Goal: Task Accomplishment & Management: Check status

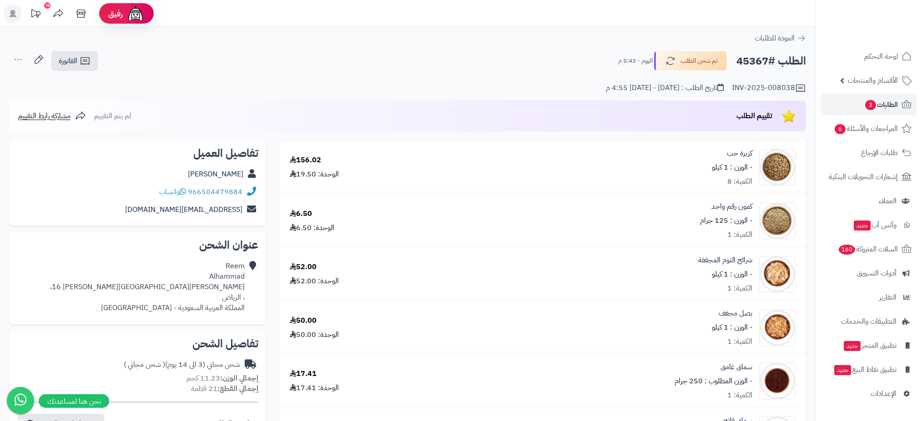
scroll to position [368, 0]
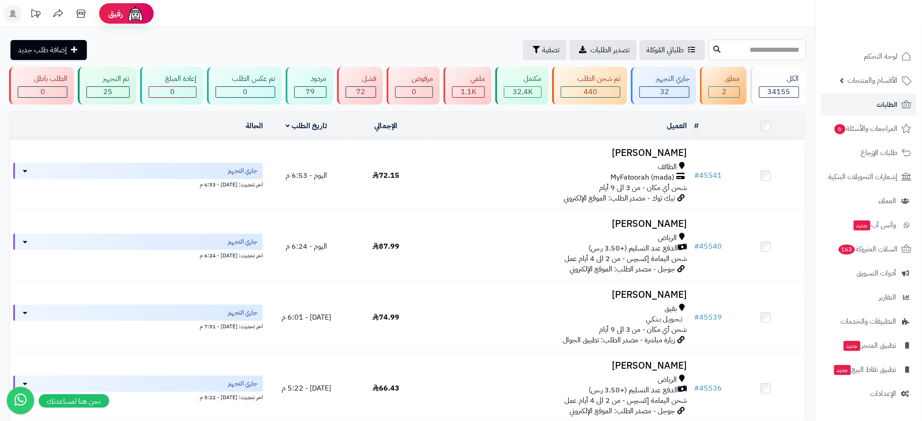
click at [750, 51] on input "text" at bounding box center [756, 50] width 97 height 20
type input "*****"
click at [713, 48] on icon at bounding box center [716, 48] width 7 height 7
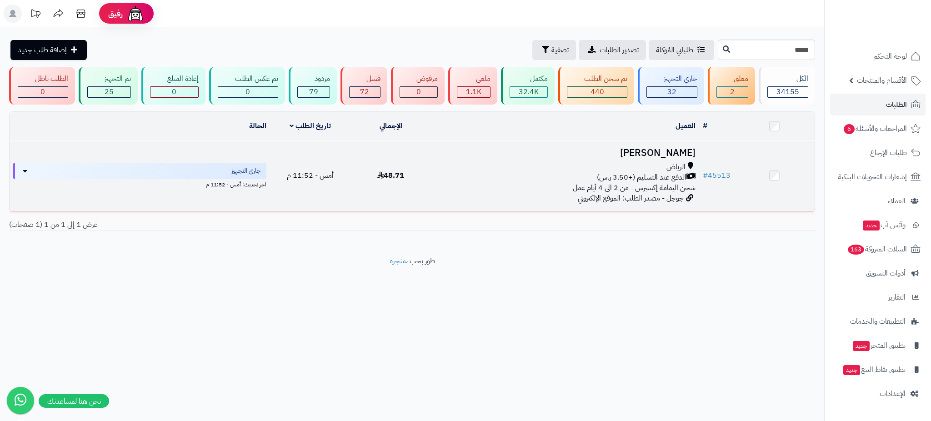
click at [639, 153] on h3 "[PERSON_NAME]" at bounding box center [565, 153] width 261 height 10
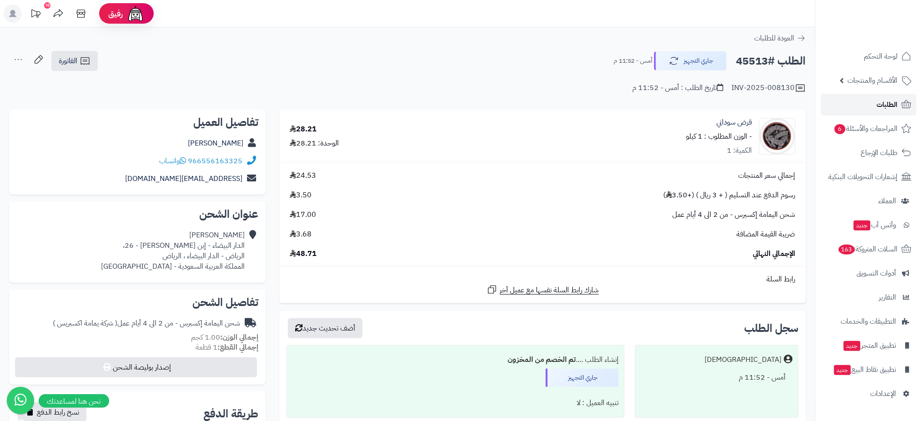
click at [890, 108] on span "الطلبات" at bounding box center [887, 104] width 21 height 13
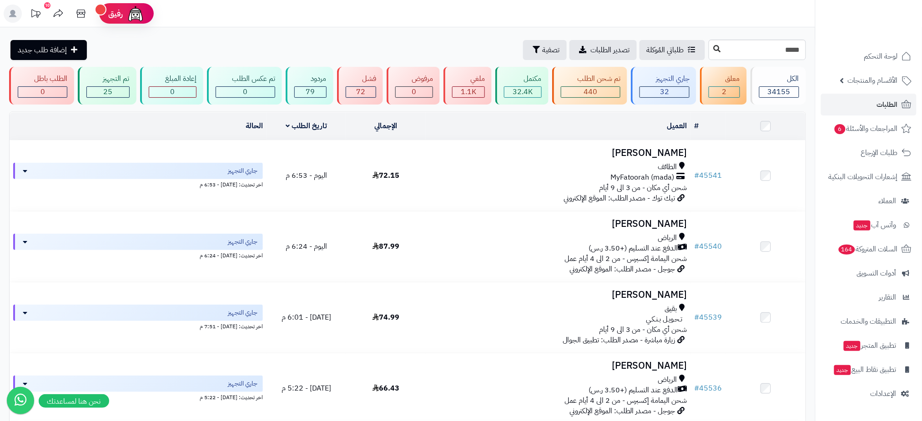
type input "*****"
click at [710, 51] on button at bounding box center [717, 48] width 14 height 17
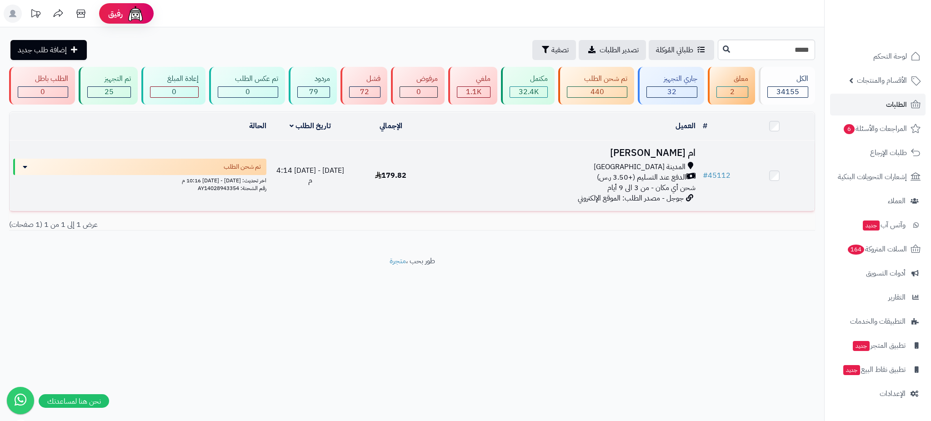
click at [652, 150] on h3 "ام [PERSON_NAME]" at bounding box center [565, 153] width 261 height 10
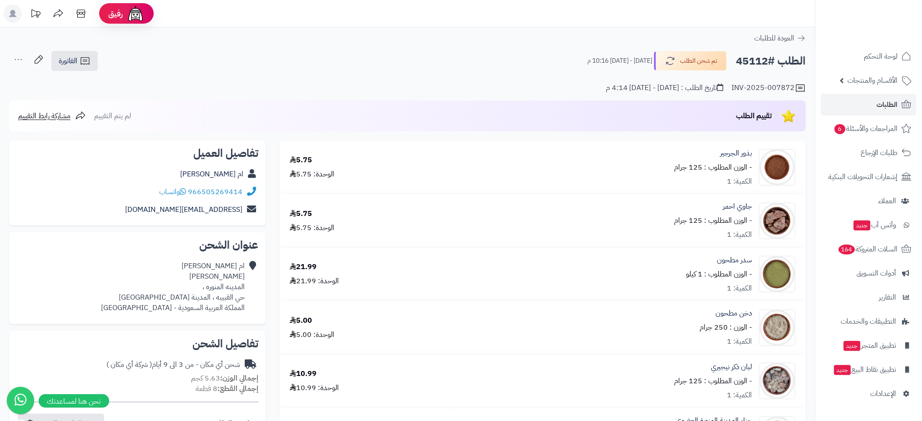
scroll to position [368, 0]
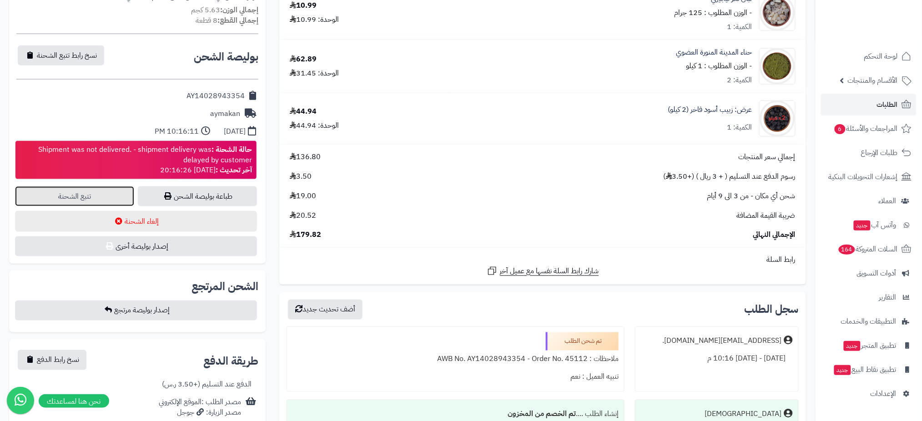
click at [63, 196] on link "تتبع الشحنة" at bounding box center [74, 196] width 119 height 20
